Goal: Transaction & Acquisition: Purchase product/service

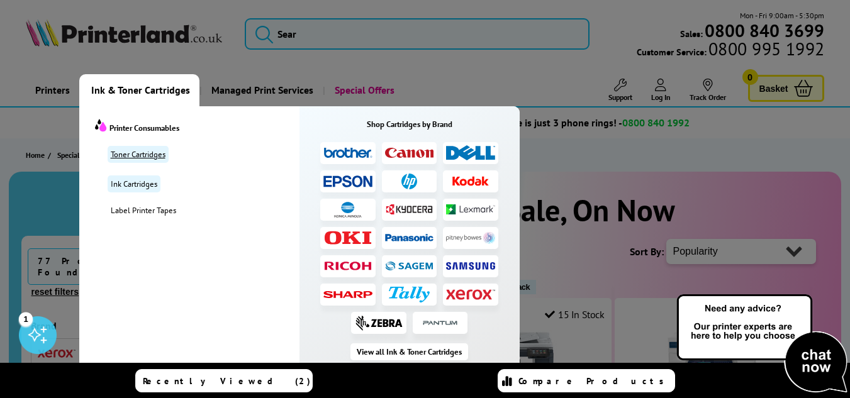
click at [135, 154] on link "Toner Cartridges" at bounding box center [138, 154] width 61 height 17
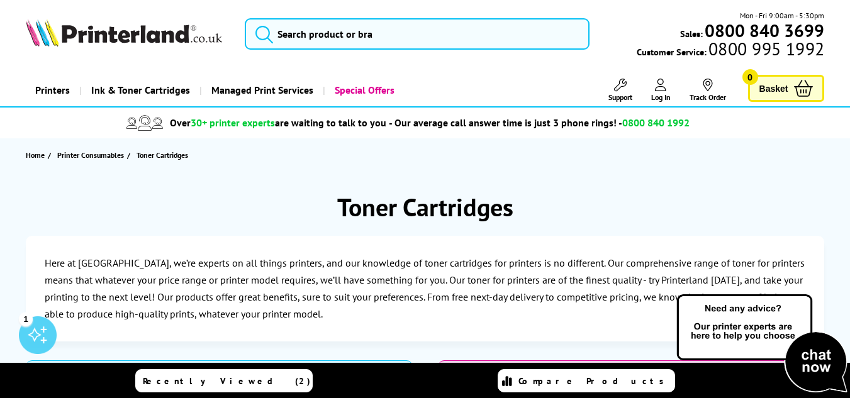
scroll to position [348, 0]
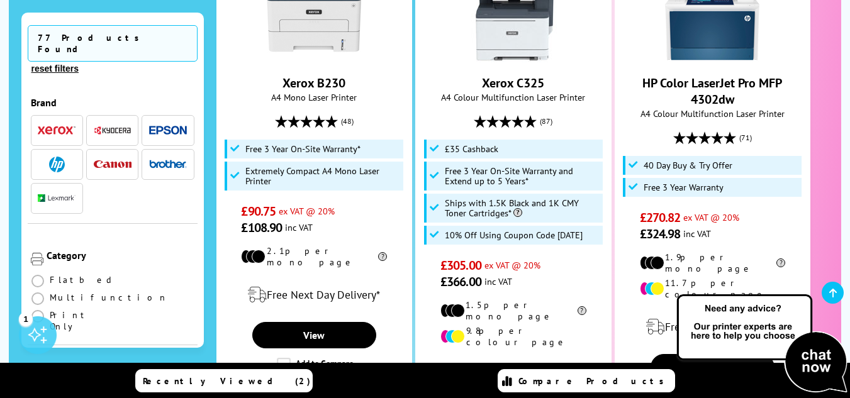
scroll to position [369, 0]
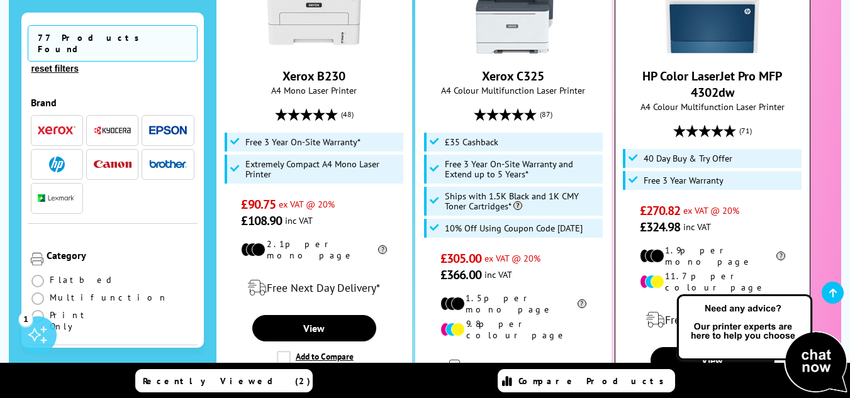
click at [717, 82] on link "HP Color LaserJet Pro MFP 4302dw" at bounding box center [712, 84] width 140 height 33
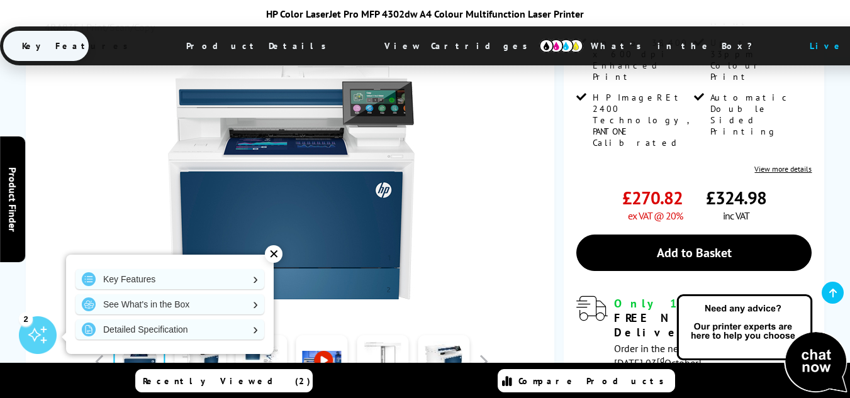
click at [324, 335] on link at bounding box center [322, 361] width 52 height 53
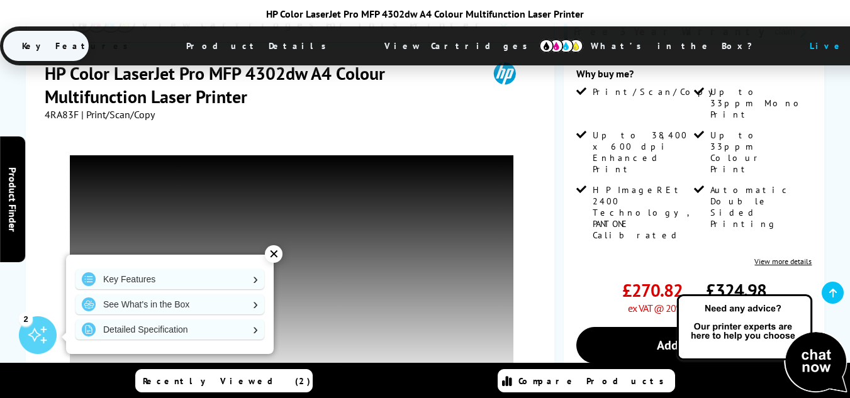
scroll to position [193, 0]
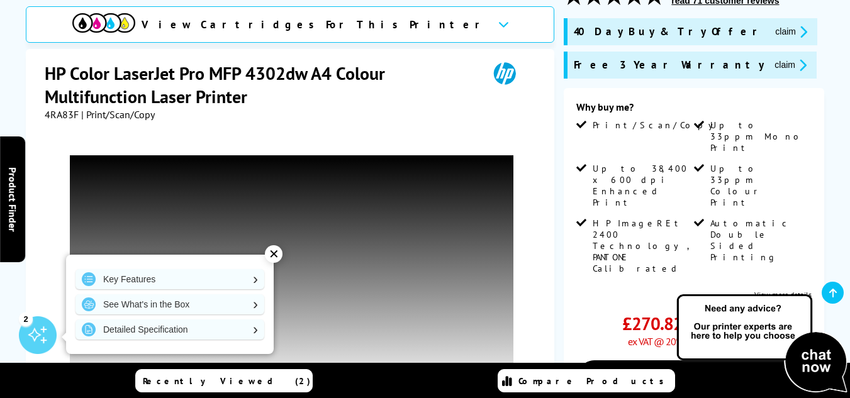
click at [272, 250] on div "✕" at bounding box center [274, 254] width 18 height 18
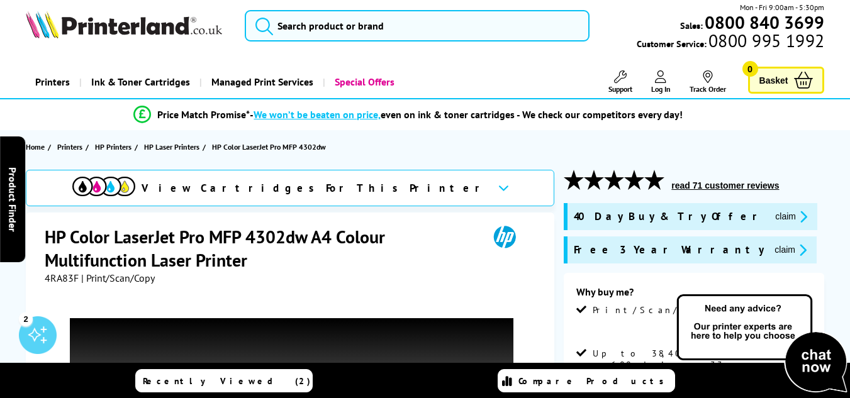
scroll to position [0, 0]
